Goal: Task Accomplishment & Management: Manage account settings

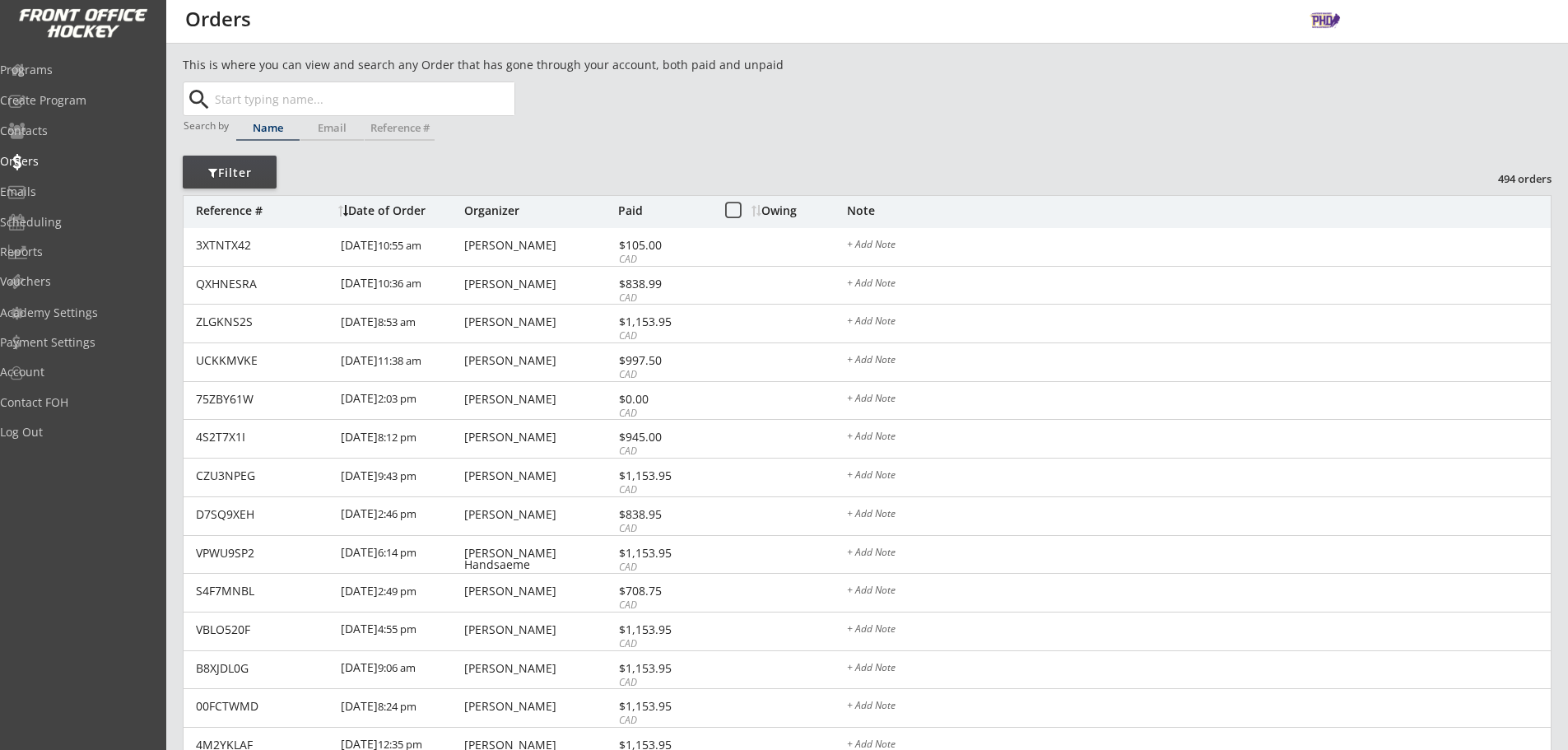
click at [366, 103] on input "text" at bounding box center [363, 98] width 303 height 33
type input "darc"
type input "[PERSON_NAME]"
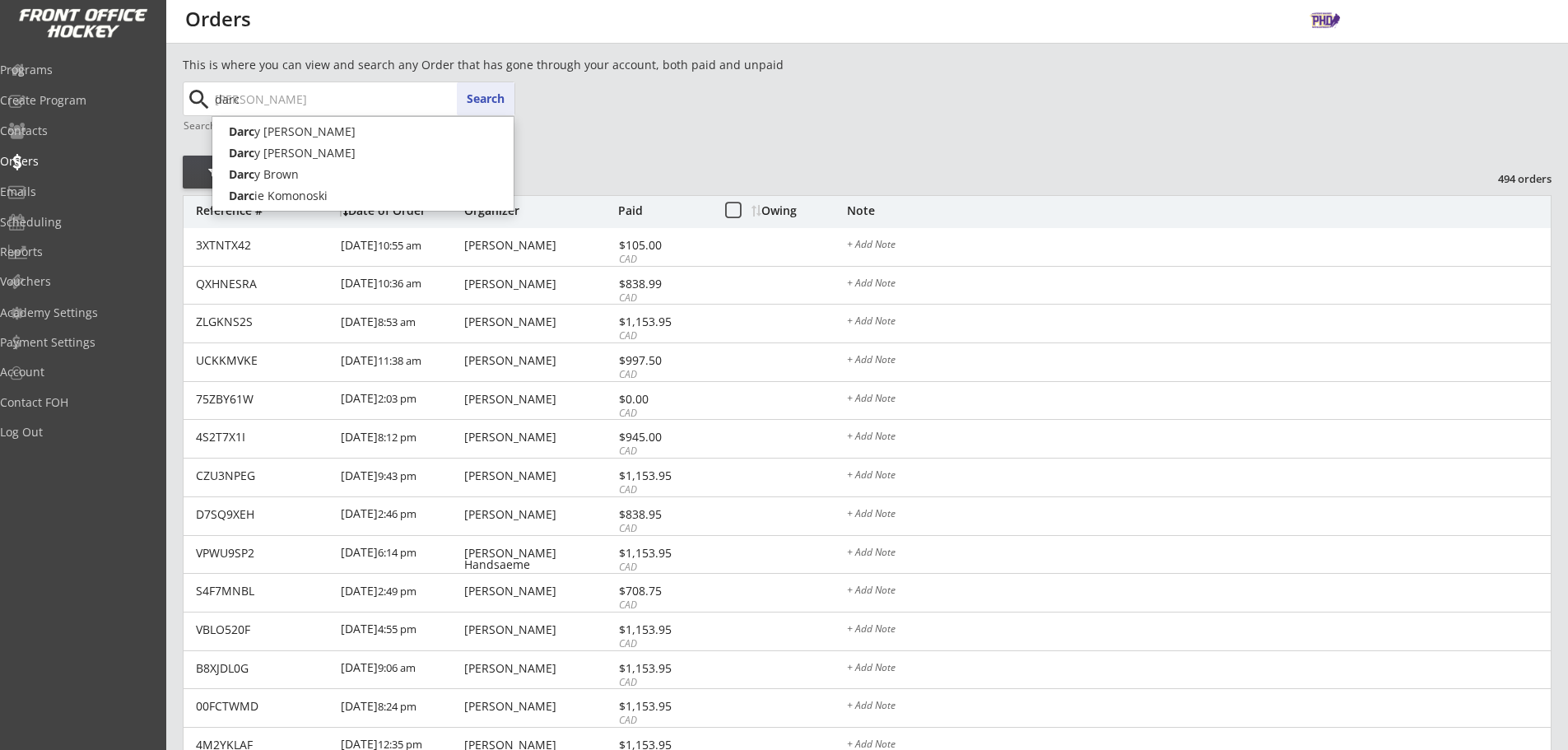
type input "[PERSON_NAME]"
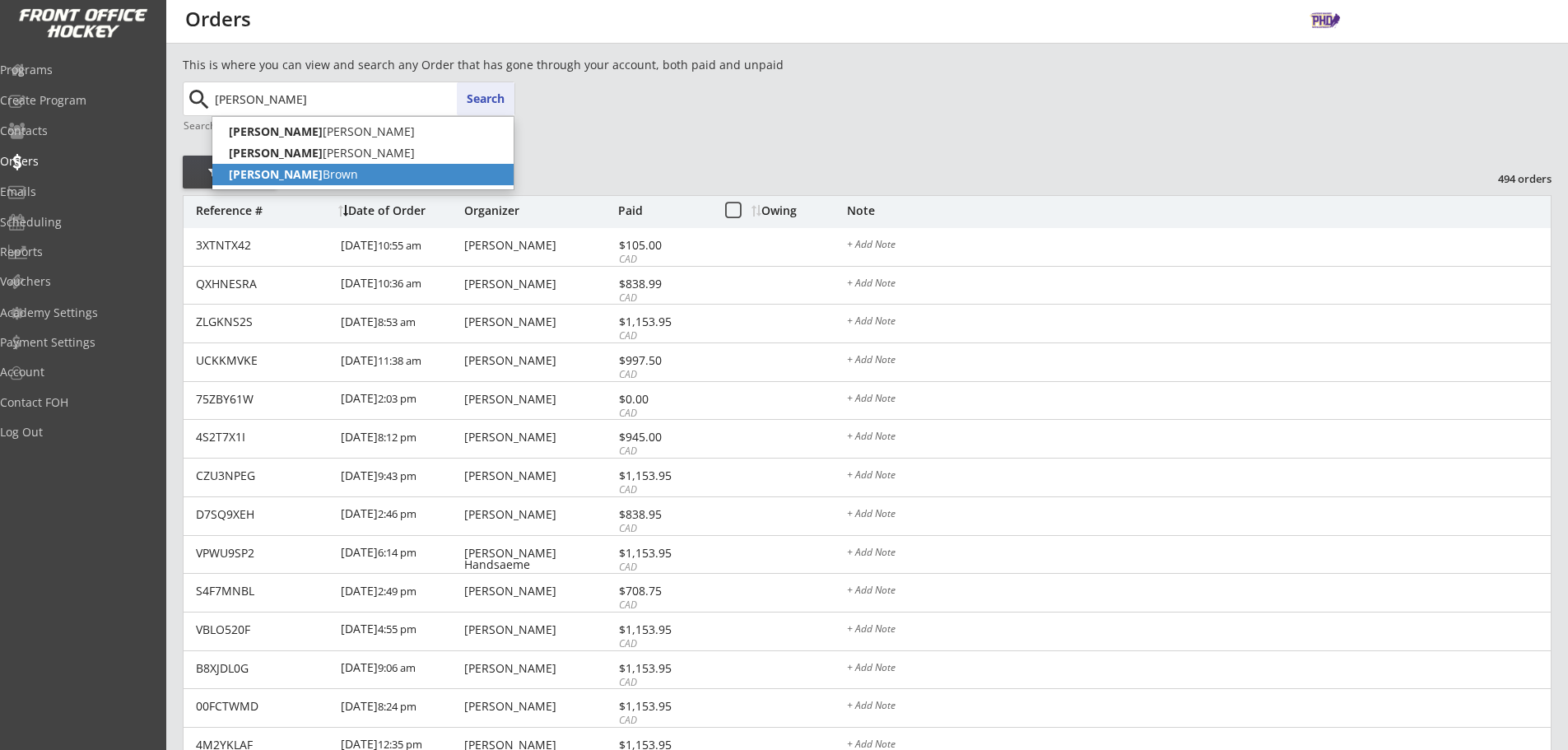
click at [349, 175] on p "[PERSON_NAME]" at bounding box center [363, 174] width 301 height 21
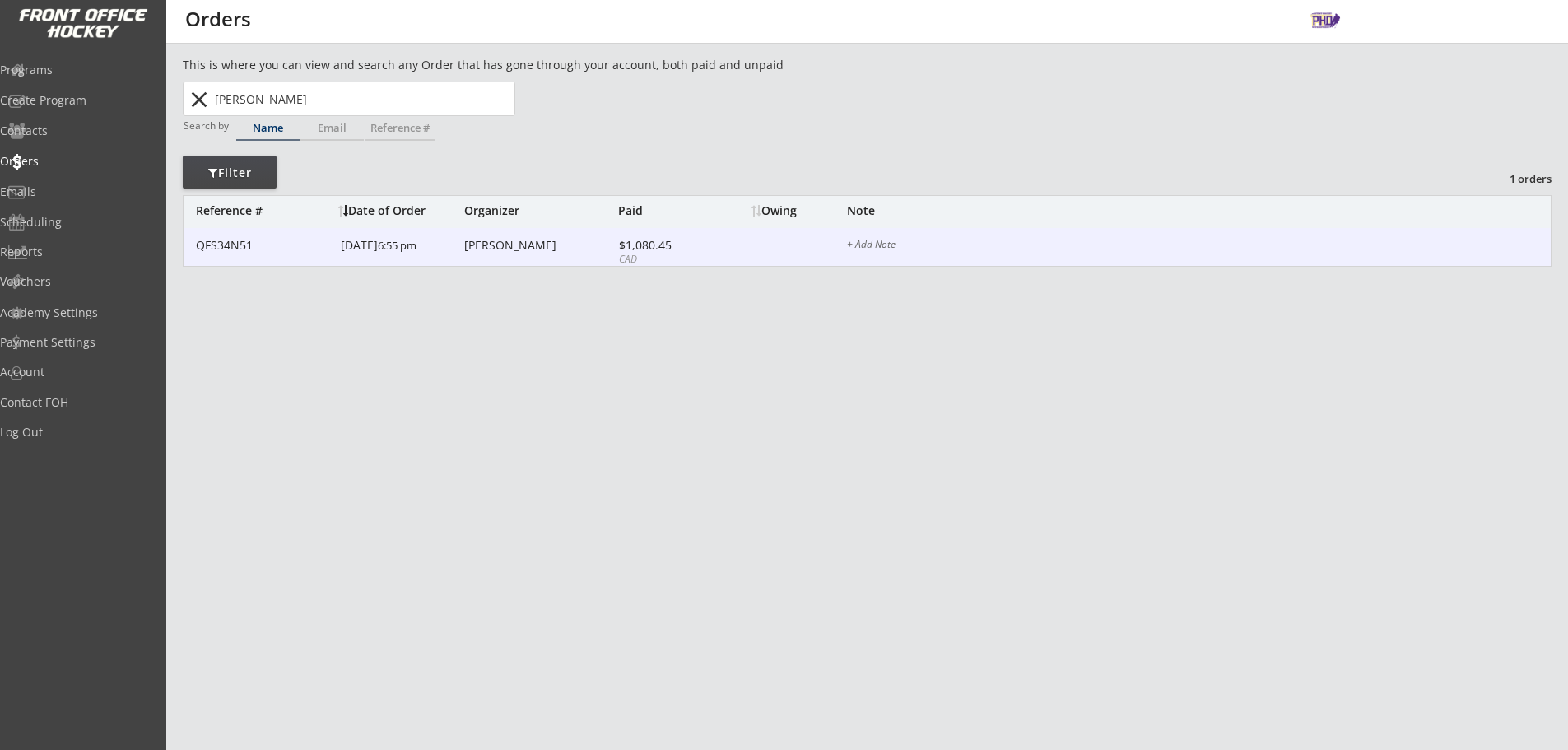
type input "[PERSON_NAME]"
click at [532, 258] on div "QFS34N51 [DATE] 6:55 pm [PERSON_NAME] $1,080.45 CAD + Add Note" at bounding box center [867, 247] width 1367 height 39
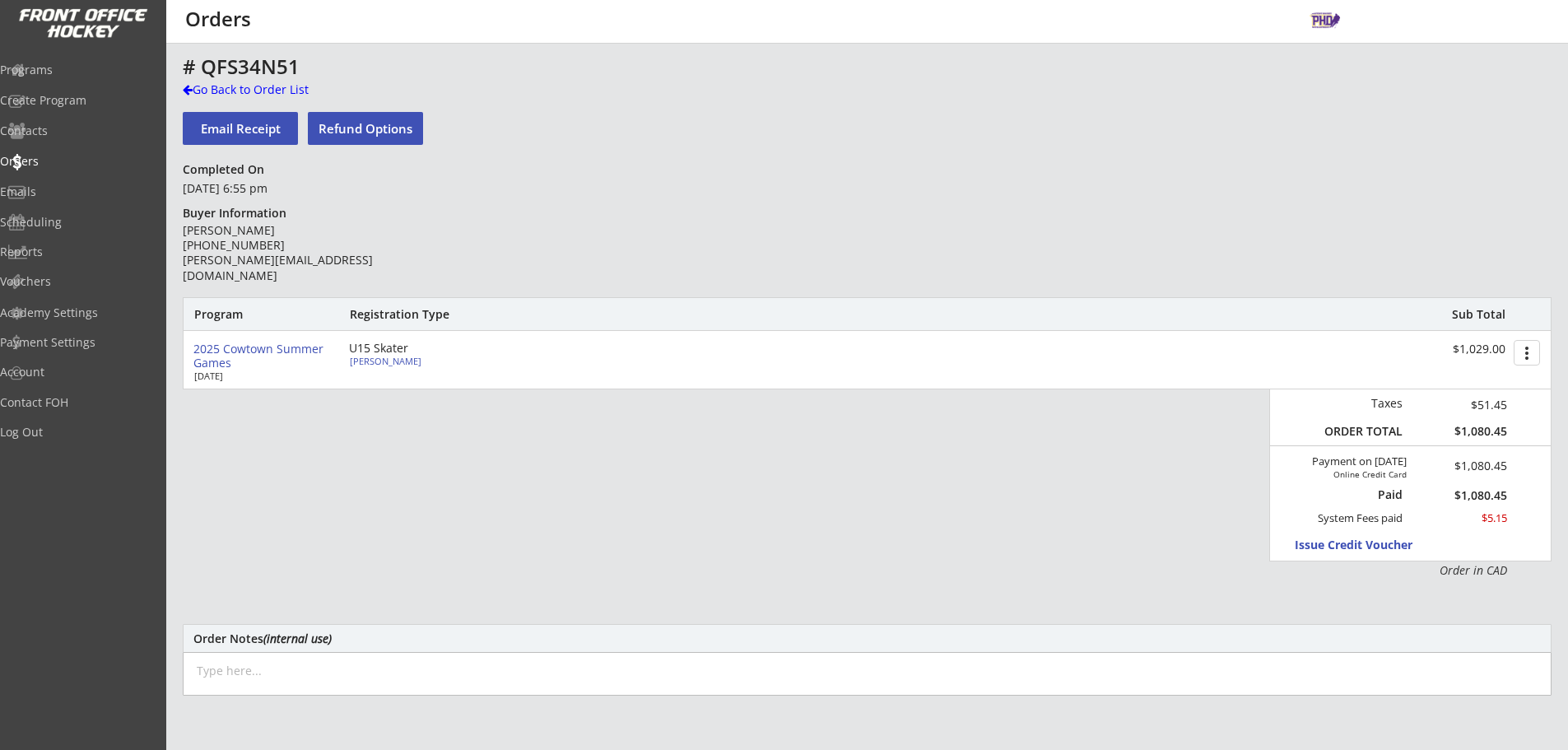
click at [404, 364] on div "[PERSON_NAME]" at bounding box center [442, 361] width 183 height 9
select select ""Forward""
select select ""U15 Community 1""
select select ""Adult M""
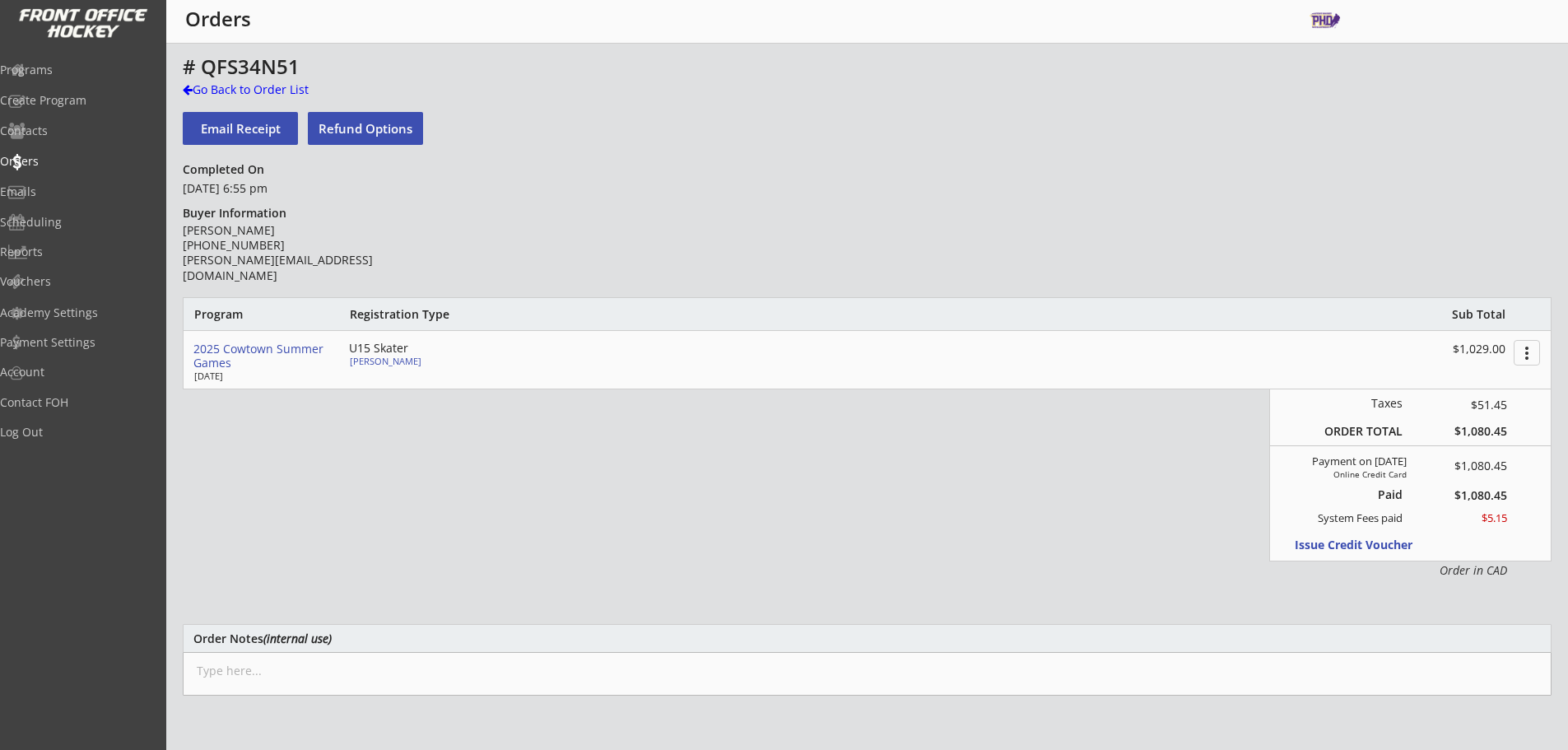
type input "Adult S"
type input "Knights"
type input "77"
select select ""Adult S""
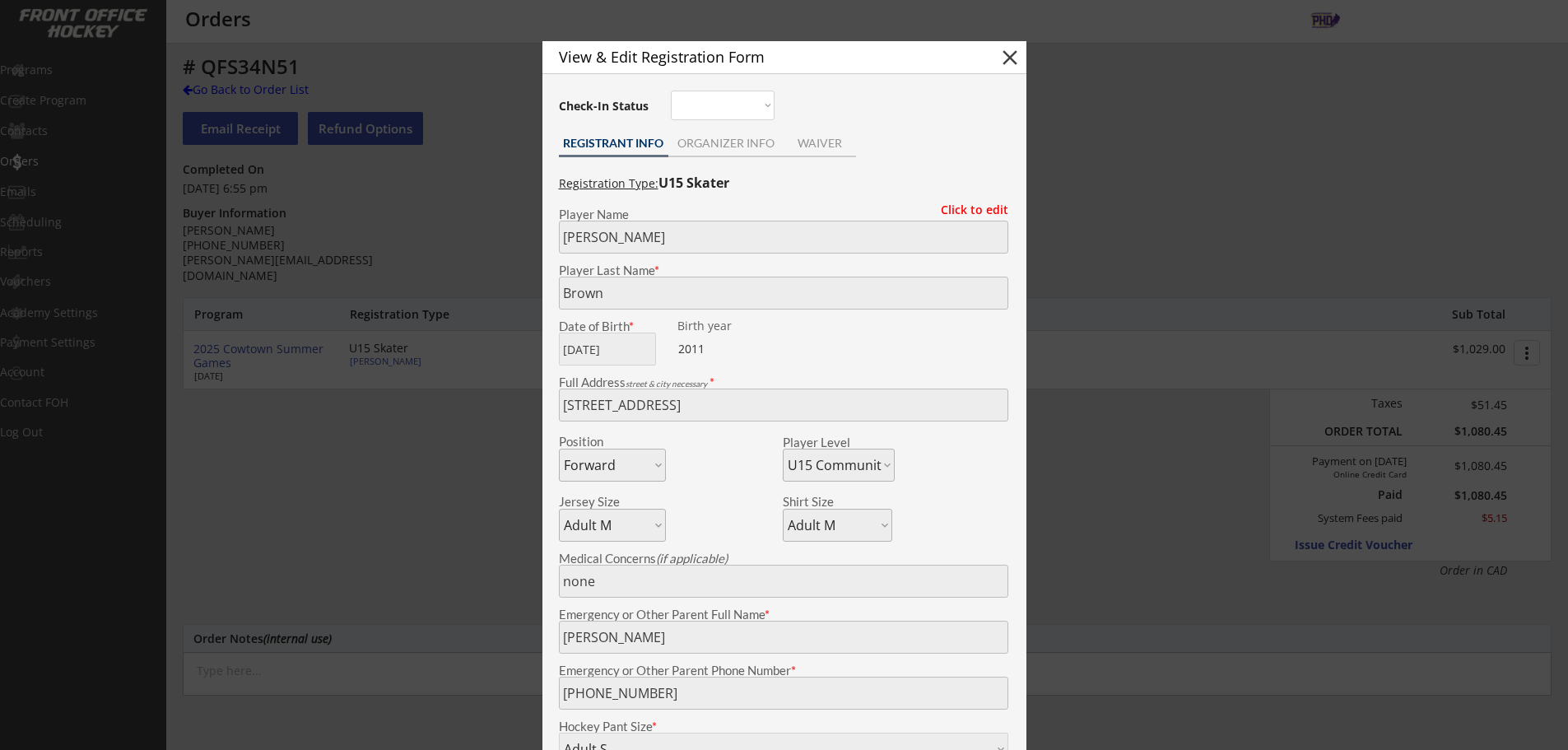
click at [1006, 53] on button "close" at bounding box center [1010, 58] width 25 height 25
select select ""PLACEHOLDER_1427118222253""
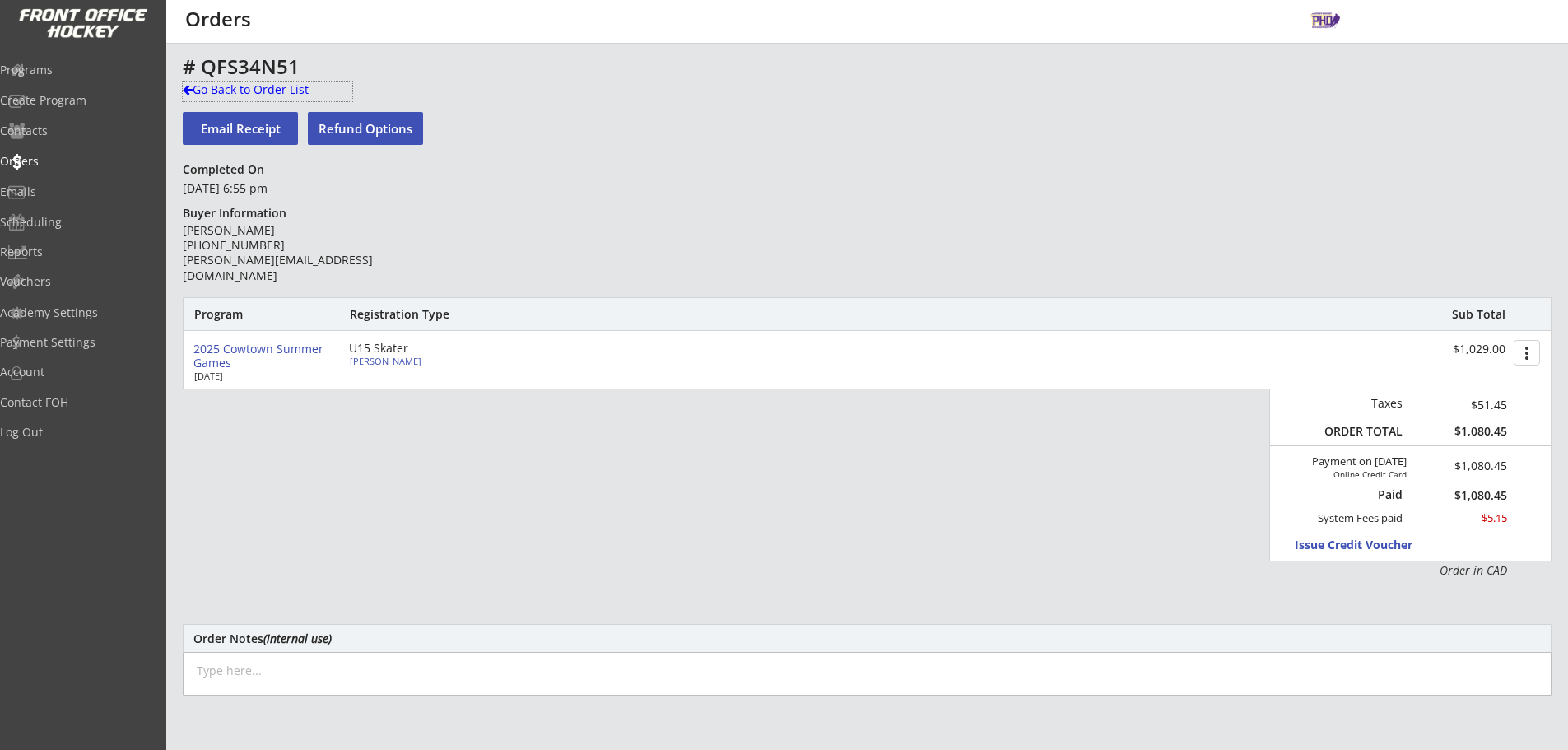
click at [300, 95] on div "Go Back to Order List" at bounding box center [267, 89] width 170 height 16
